Goal: Complete application form

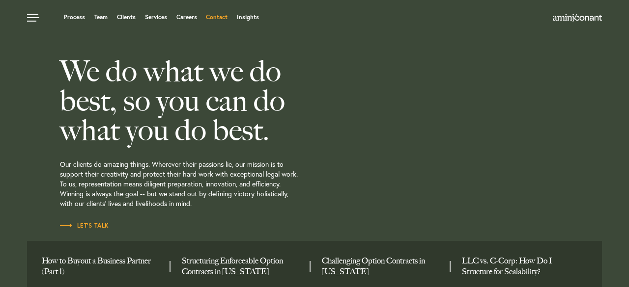
click at [221, 18] on link "Contact" at bounding box center [217, 17] width 22 height 6
click at [221, 17] on link "Contact" at bounding box center [217, 17] width 22 height 6
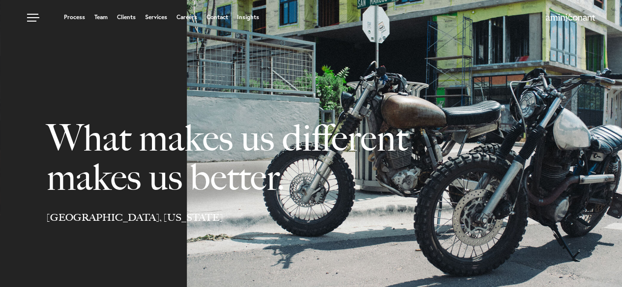
select select "Austin"
select select "Business and Civil Litigation"
select select "Austin"
select select "Business and Civil Litigation"
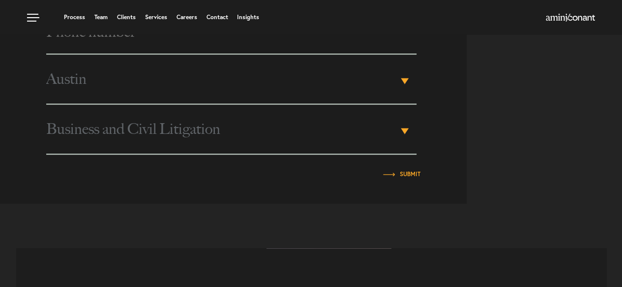
scroll to position [442, 0]
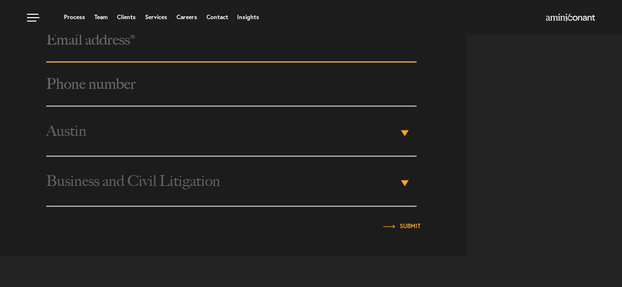
click at [123, 58] on input "email" at bounding box center [231, 40] width 370 height 44
type input "david.brandon@brandonoilfieldservices.com"
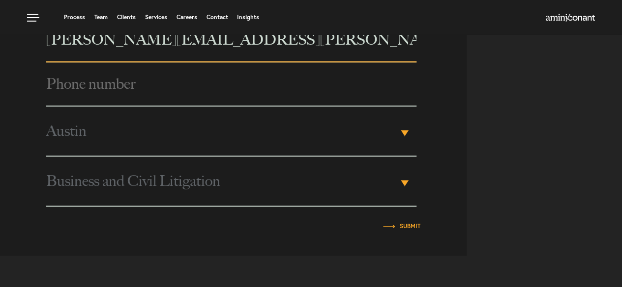
type input "David"
type input "Brandon"
type input "4322350953"
type input "Business"
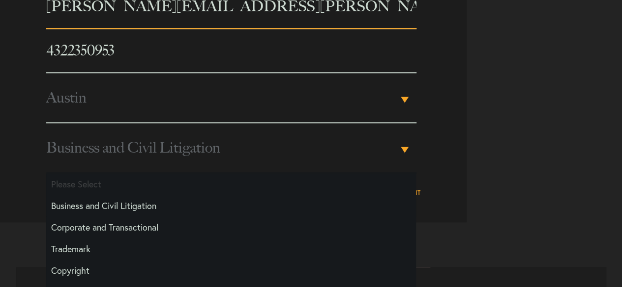
scroll to position [532, 0]
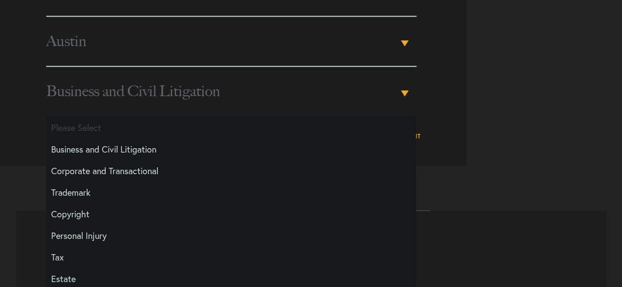
click at [129, 63] on span "Austin" at bounding box center [221, 41] width 351 height 49
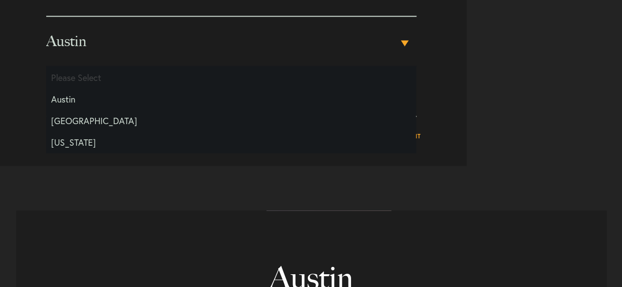
click at [79, 100] on li "Austin" at bounding box center [231, 99] width 370 height 22
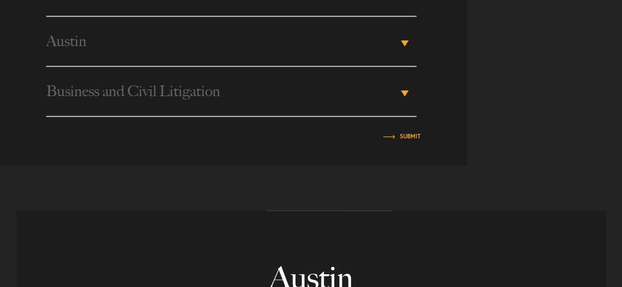
click at [181, 110] on span "Business and Civil Litigation" at bounding box center [221, 91] width 351 height 49
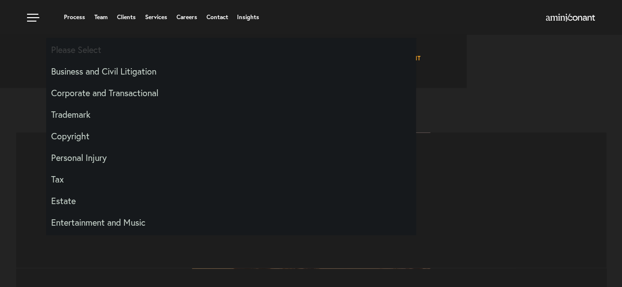
scroll to position [581, 0]
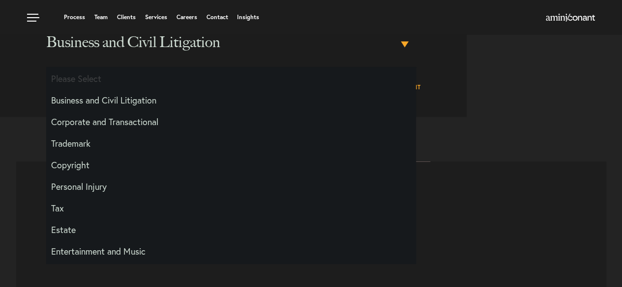
click at [108, 106] on li "Business and Civil Litigation" at bounding box center [231, 100] width 370 height 22
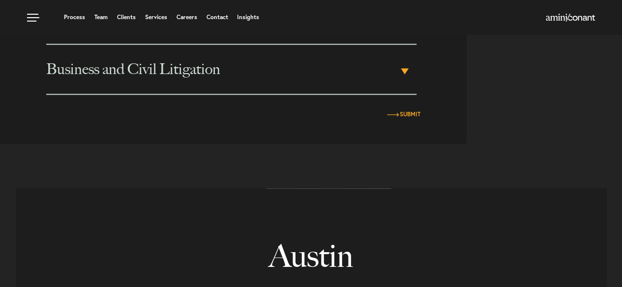
scroll to position [532, 0]
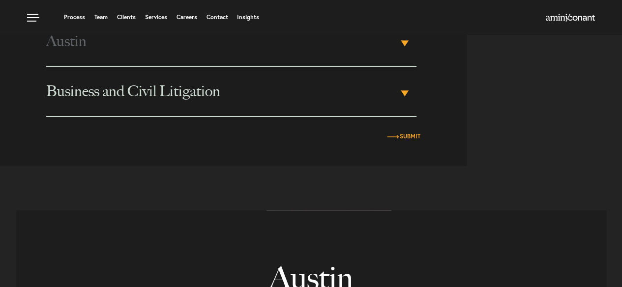
click at [401, 136] on input "Submit" at bounding box center [410, 137] width 21 height 6
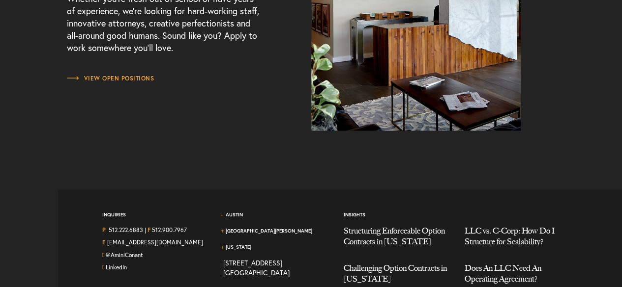
scroll to position [1177, 0]
